Goal: Information Seeking & Learning: Learn about a topic

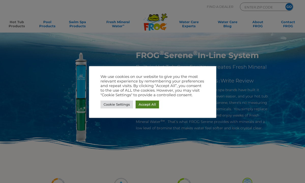
click at [139, 105] on link "Accept All" at bounding box center [147, 105] width 23 height 8
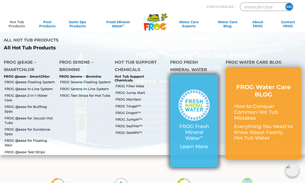
click at [181, 90] on img at bounding box center [194, 105] width 31 height 31
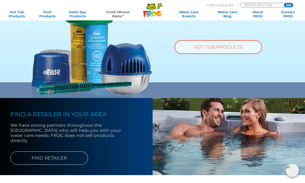
scroll to position [357, 0]
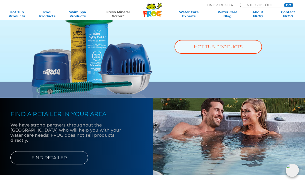
click at [83, 80] on img at bounding box center [92, 51] width 121 height 91
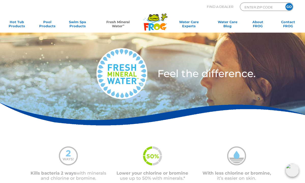
scroll to position [0, 0]
click at [158, 23] on icon ".st130{clip-path:url(#SVGID_2_);fill-rule:evenodd;clip-rule:evenodd;fill:#C3CC0…" at bounding box center [156, 22] width 24 height 18
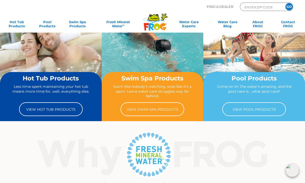
scroll to position [21, 0]
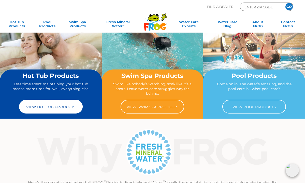
click at [45, 107] on link "View Hot Tub Products" at bounding box center [51, 107] width 64 height 14
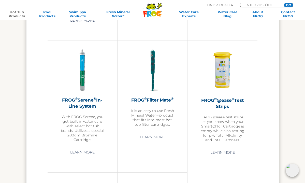
scroll to position [834, 0]
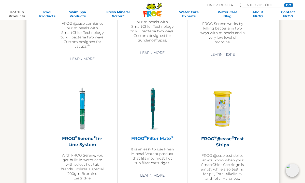
click at [152, 116] on img at bounding box center [152, 109] width 44 height 44
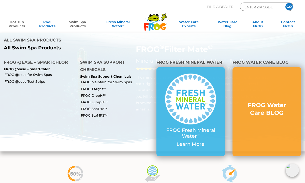
scroll to position [33, 0]
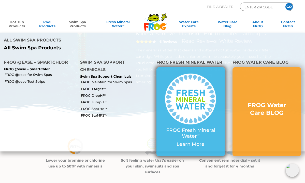
click at [177, 83] on img at bounding box center [190, 99] width 51 height 51
